Goal: Information Seeking & Learning: Learn about a topic

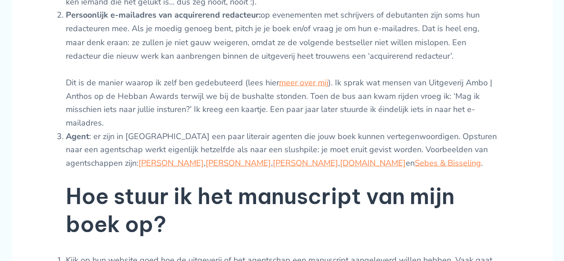
scroll to position [842, 0]
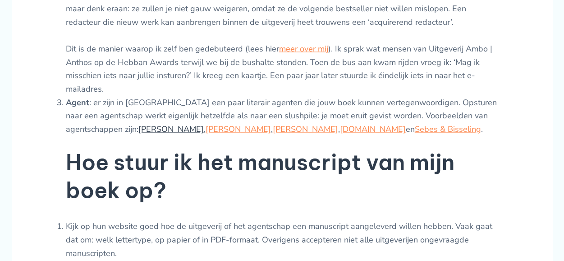
click at [171, 134] on link "[PERSON_NAME]" at bounding box center [171, 128] width 65 height 11
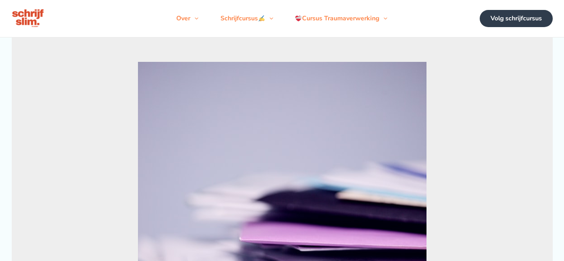
scroll to position [848, 0]
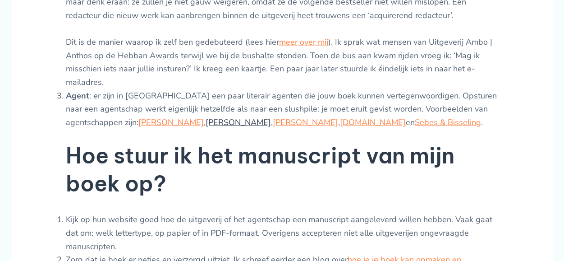
click at [248, 128] on link "[PERSON_NAME]" at bounding box center [238, 122] width 65 height 11
click at [312, 128] on link "Van Grunsven" at bounding box center [305, 122] width 65 height 11
click at [372, 128] on link "deliterairagent.nl" at bounding box center [373, 122] width 66 height 11
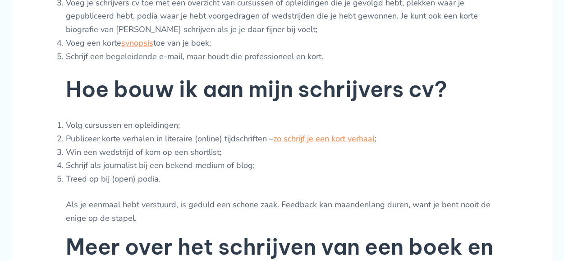
scroll to position [1143, 0]
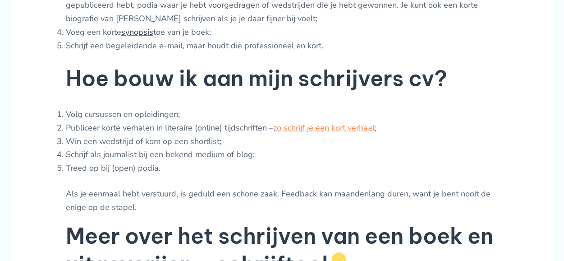
click at [138, 37] on link "synopsis" at bounding box center [137, 32] width 32 height 11
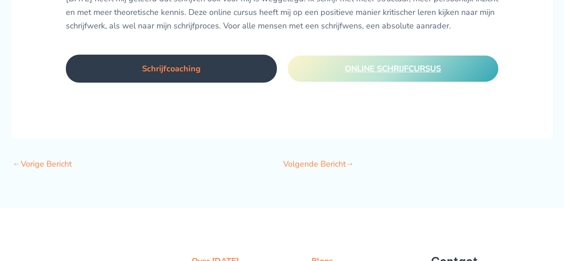
scroll to position [1564, 0]
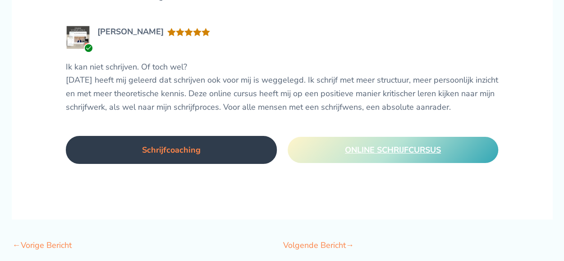
click at [396, 155] on span "ONLINE SCHRIJFCURSUS" at bounding box center [393, 149] width 96 height 11
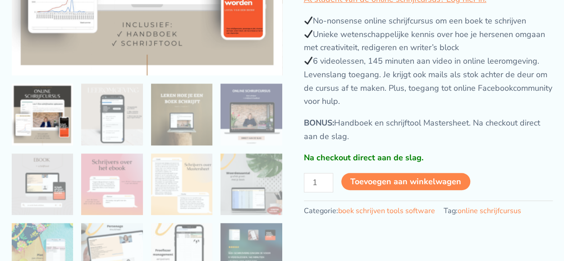
scroll to position [240, 0]
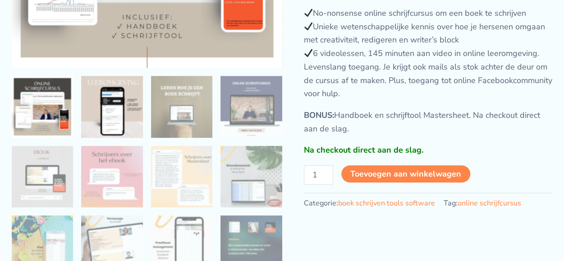
click at [116, 132] on img at bounding box center [112, 107] width 62 height 62
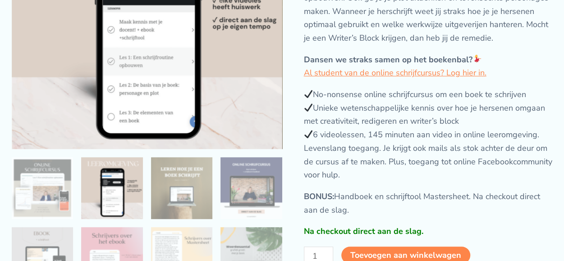
scroll to position [180, 0]
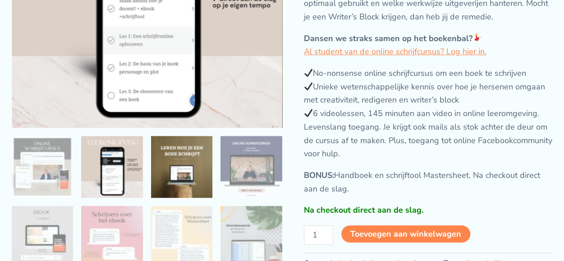
click at [197, 175] on img at bounding box center [182, 167] width 62 height 62
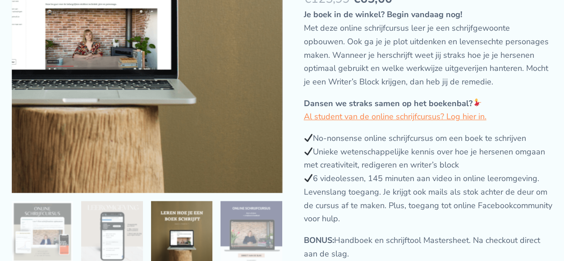
scroll to position [301, 0]
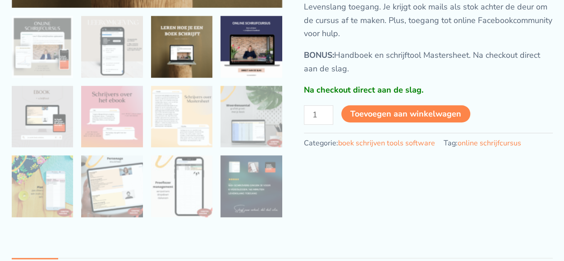
click at [249, 65] on img at bounding box center [252, 47] width 62 height 62
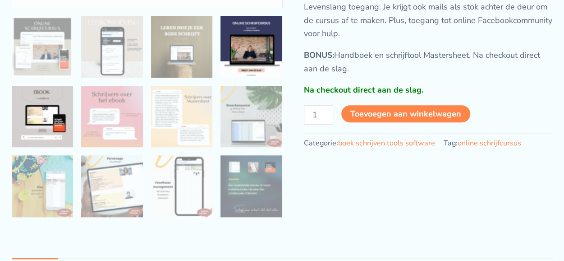
click at [52, 144] on img at bounding box center [43, 117] width 62 height 62
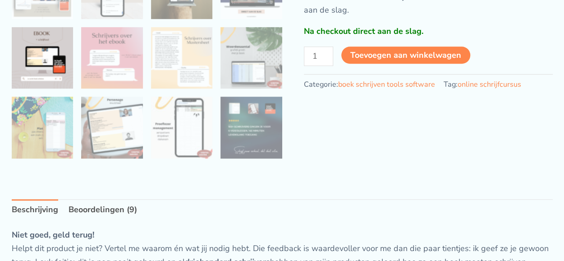
scroll to position [361, 0]
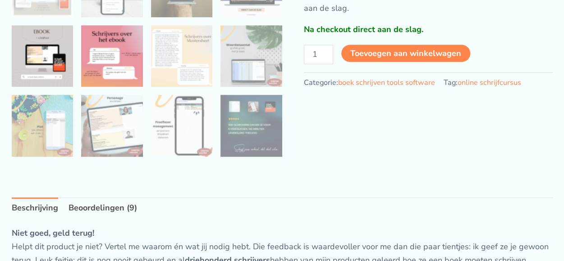
click at [114, 86] on img at bounding box center [112, 56] width 62 height 62
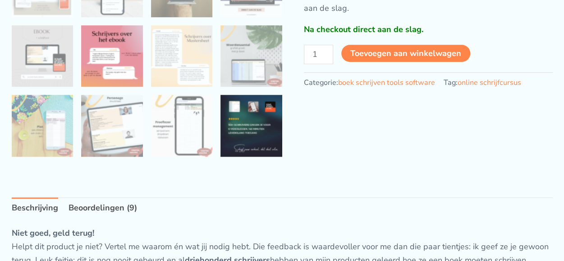
click at [264, 156] on img at bounding box center [252, 126] width 62 height 62
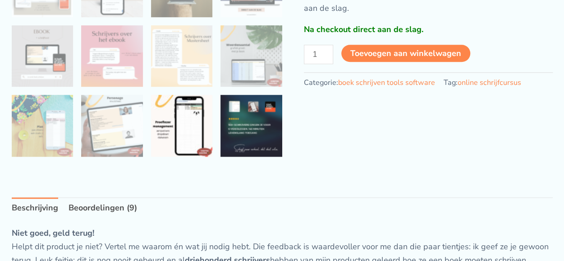
click at [179, 157] on img at bounding box center [182, 126] width 62 height 62
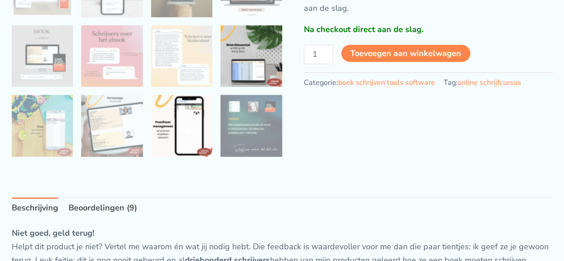
click at [236, 66] on img at bounding box center [252, 56] width 62 height 62
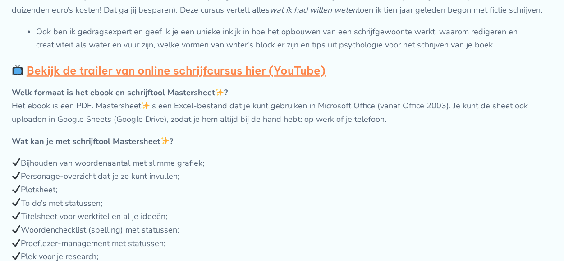
scroll to position [722, 0]
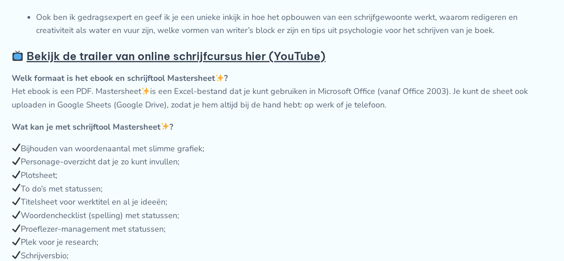
click at [259, 63] on strong "Bekijk de trailer van online schrijfcursus hier (YouTube)" at bounding box center [176, 56] width 299 height 14
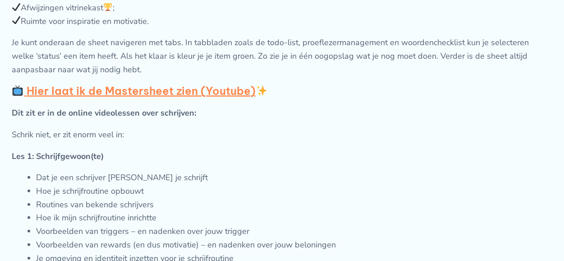
scroll to position [1022, 0]
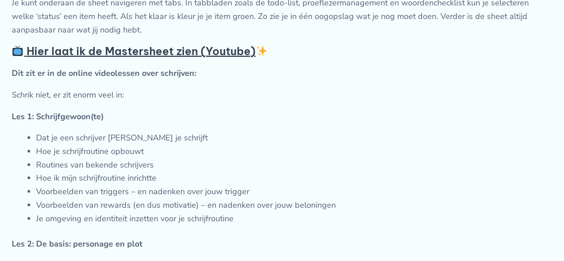
click at [140, 58] on strong "Hier laat ik de Mastersheet zien (Youtube)" at bounding box center [147, 51] width 241 height 14
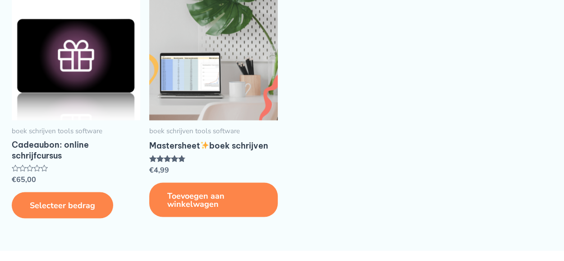
scroll to position [2406, 0]
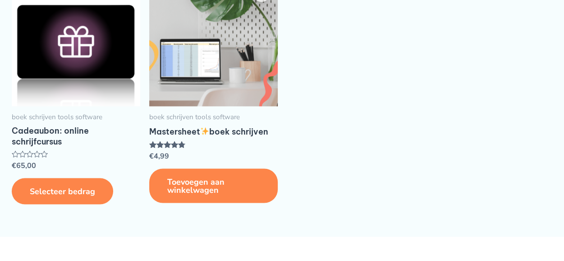
click at [196, 75] on img at bounding box center [213, 41] width 129 height 129
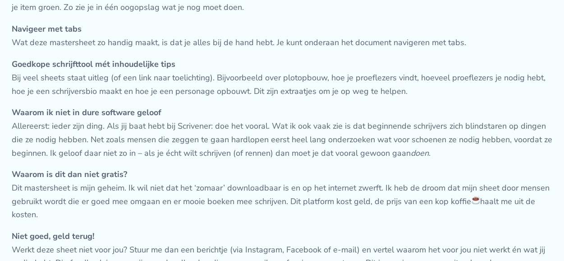
scroll to position [782, 0]
